Goal: Transaction & Acquisition: Purchase product/service

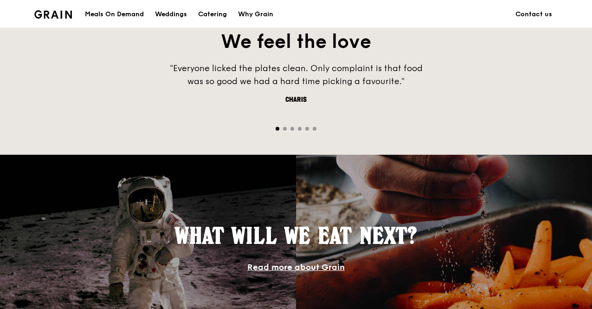
scroll to position [464, 0]
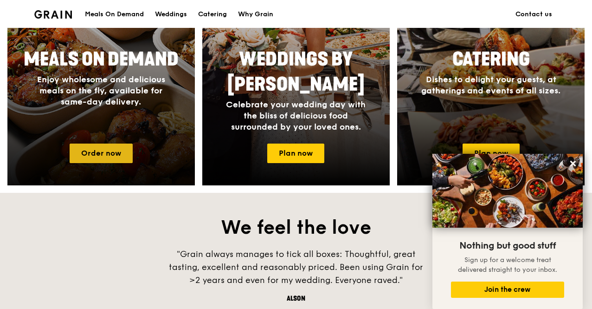
click at [107, 156] on link "Order now" at bounding box center [101, 152] width 63 height 19
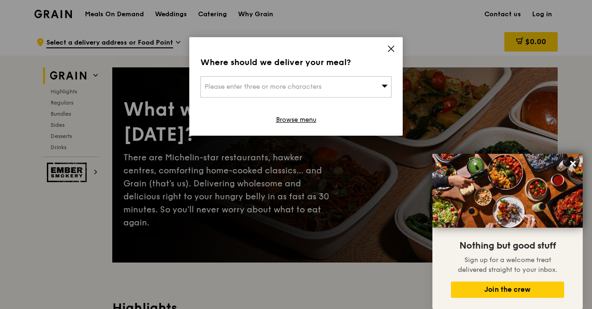
click at [392, 48] on icon at bounding box center [392, 49] width 6 height 6
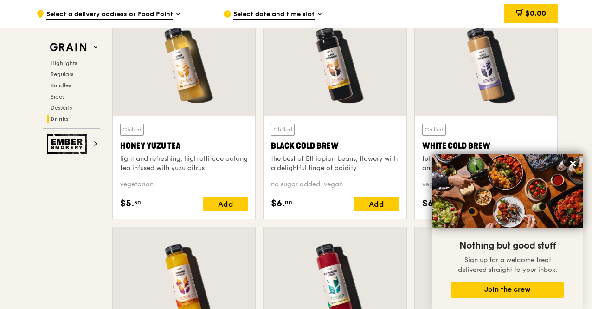
scroll to position [3866, 0]
